Goal: Find specific page/section: Find specific page/section

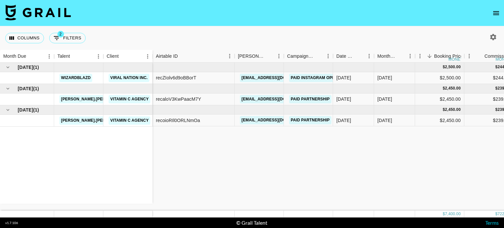
click at [504, 22] on nav at bounding box center [252, 13] width 504 height 26
click at [495, 13] on icon "open drawer" at bounding box center [497, 13] width 6 height 4
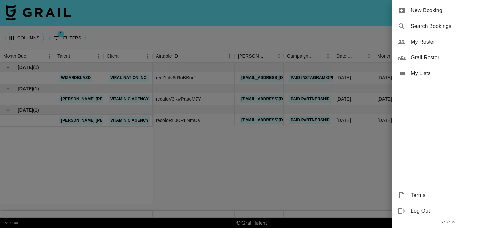
click at [427, 40] on span "My Roster" at bounding box center [455, 42] width 88 height 8
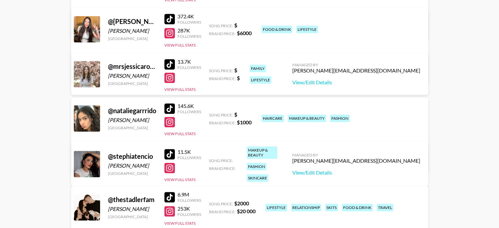
scroll to position [453, 0]
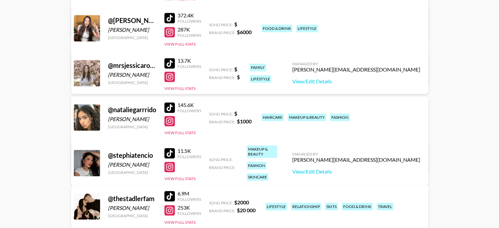
click at [170, 77] on div at bounding box center [170, 77] width 11 height 11
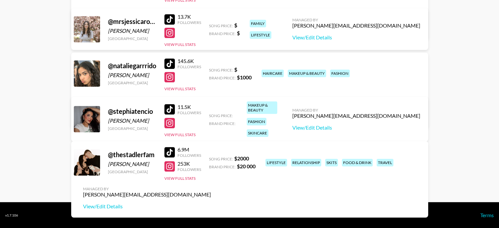
click at [168, 166] on div at bounding box center [170, 166] width 11 height 11
click at [168, 106] on div at bounding box center [170, 109] width 11 height 11
